Goal: Check status: Check status

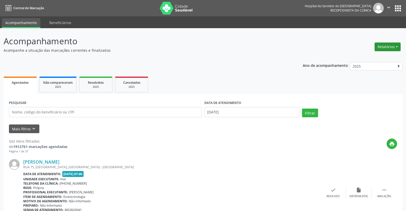
click at [390, 45] on button "Relatórios" at bounding box center [388, 46] width 26 height 9
click at [382, 45] on button "Relatórios" at bounding box center [388, 46] width 26 height 9
click at [370, 57] on link "Agendamentos" at bounding box center [373, 57] width 55 height 7
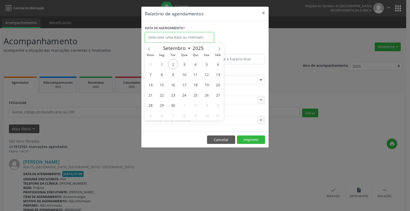
click at [161, 36] on input "text" at bounding box center [179, 37] width 69 height 10
click at [174, 64] on span "2" at bounding box center [173, 64] width 10 height 10
type input "[DATE]"
click at [174, 64] on span "2" at bounding box center [173, 64] width 10 height 10
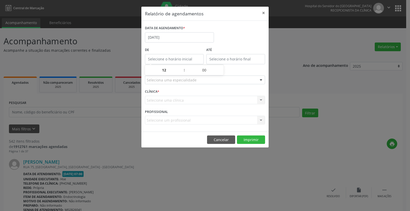
type input "12:00"
click at [165, 59] on input "12:00" at bounding box center [174, 59] width 59 height 10
click at [162, 68] on input "12" at bounding box center [164, 70] width 39 height 10
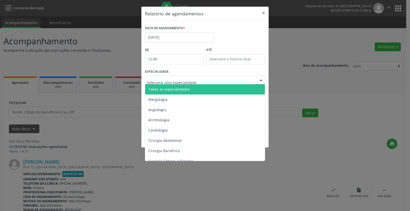
click at [158, 87] on span "Todas as especialidades" at bounding box center [169, 89] width 42 height 5
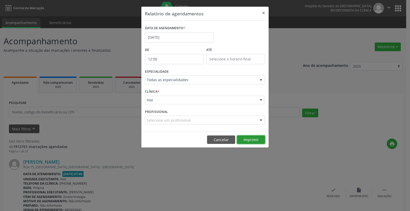
click at [247, 139] on button "Imprimir" at bounding box center [251, 139] width 28 height 9
click at [264, 12] on button "×" at bounding box center [264, 13] width 10 height 13
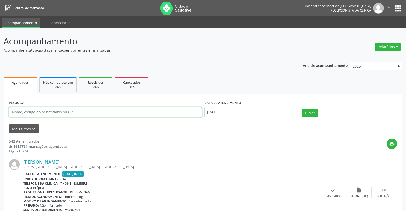
click at [60, 112] on input "text" at bounding box center [105, 112] width 193 height 10
type input "11809085462"
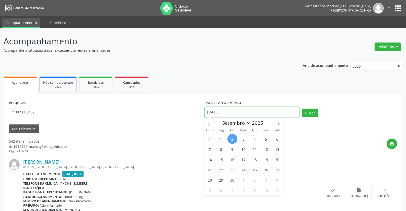
drag, startPoint x: 229, startPoint y: 111, endPoint x: 193, endPoint y: 109, distance: 35.8
click at [193, 109] on div "PESQUISAR 11809085462 DATA DE ATENDIMENTO [DATE] Filtrar" at bounding box center [203, 110] width 391 height 22
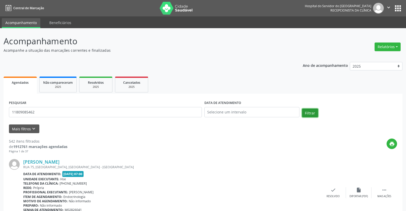
click at [309, 111] on button "Filtrar" at bounding box center [310, 112] width 16 height 9
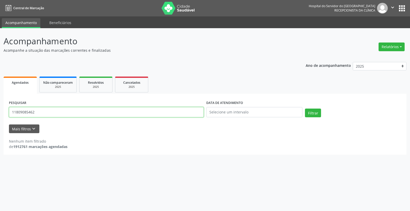
click at [43, 113] on input "11809085462" at bounding box center [106, 112] width 195 height 10
type input "1"
type input "[PERSON_NAME]"
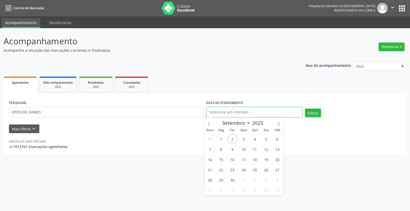
click at [221, 110] on input "text" at bounding box center [254, 112] width 96 height 10
click at [232, 137] on span "2" at bounding box center [233, 139] width 10 height 10
type input "[DATE]"
click at [232, 137] on span "2" at bounding box center [233, 139] width 10 height 10
drag, startPoint x: 220, startPoint y: 109, endPoint x: 186, endPoint y: 109, distance: 33.5
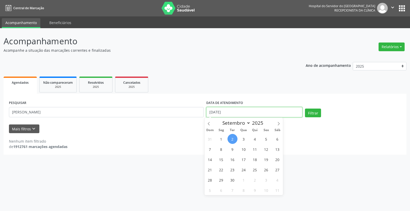
click at [186, 109] on div "PESQUISAR [PERSON_NAME] DATA DE ATENDIMENTO [DATE] Filtrar" at bounding box center [205, 110] width 395 height 22
click at [313, 111] on button "Filtrar" at bounding box center [313, 112] width 16 height 9
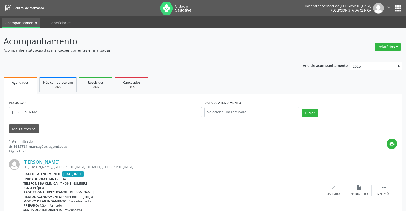
scroll to position [25, 0]
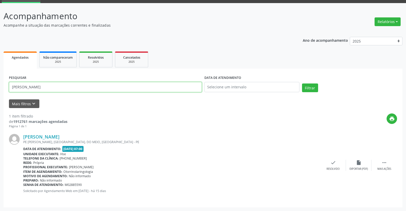
click at [70, 89] on input "[PERSON_NAME]" at bounding box center [105, 87] width 193 height 10
type input "g"
type input "00920599451"
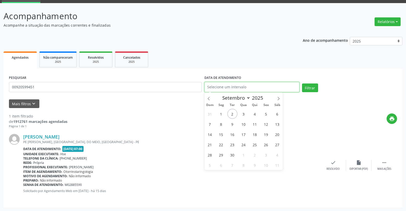
click at [230, 86] on input "text" at bounding box center [252, 87] width 95 height 10
click at [233, 112] on span "2" at bounding box center [233, 114] width 10 height 10
type input "[DATE]"
click at [233, 112] on span "2" at bounding box center [233, 114] width 10 height 10
drag, startPoint x: 228, startPoint y: 85, endPoint x: 194, endPoint y: 84, distance: 34.0
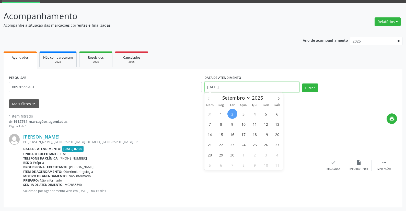
click at [194, 84] on div "PESQUISAR 00920599451 DATA DE ATENDIMENTO [DATE] Filtrar" at bounding box center [203, 85] width 391 height 22
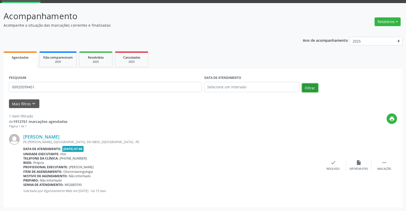
click at [310, 87] on button "Filtrar" at bounding box center [310, 87] width 16 height 9
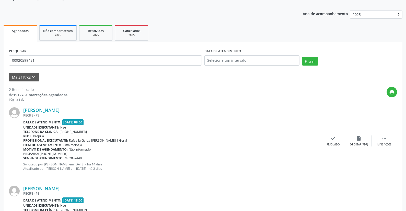
scroll to position [0, 0]
